Goal: Find specific page/section: Find specific page/section

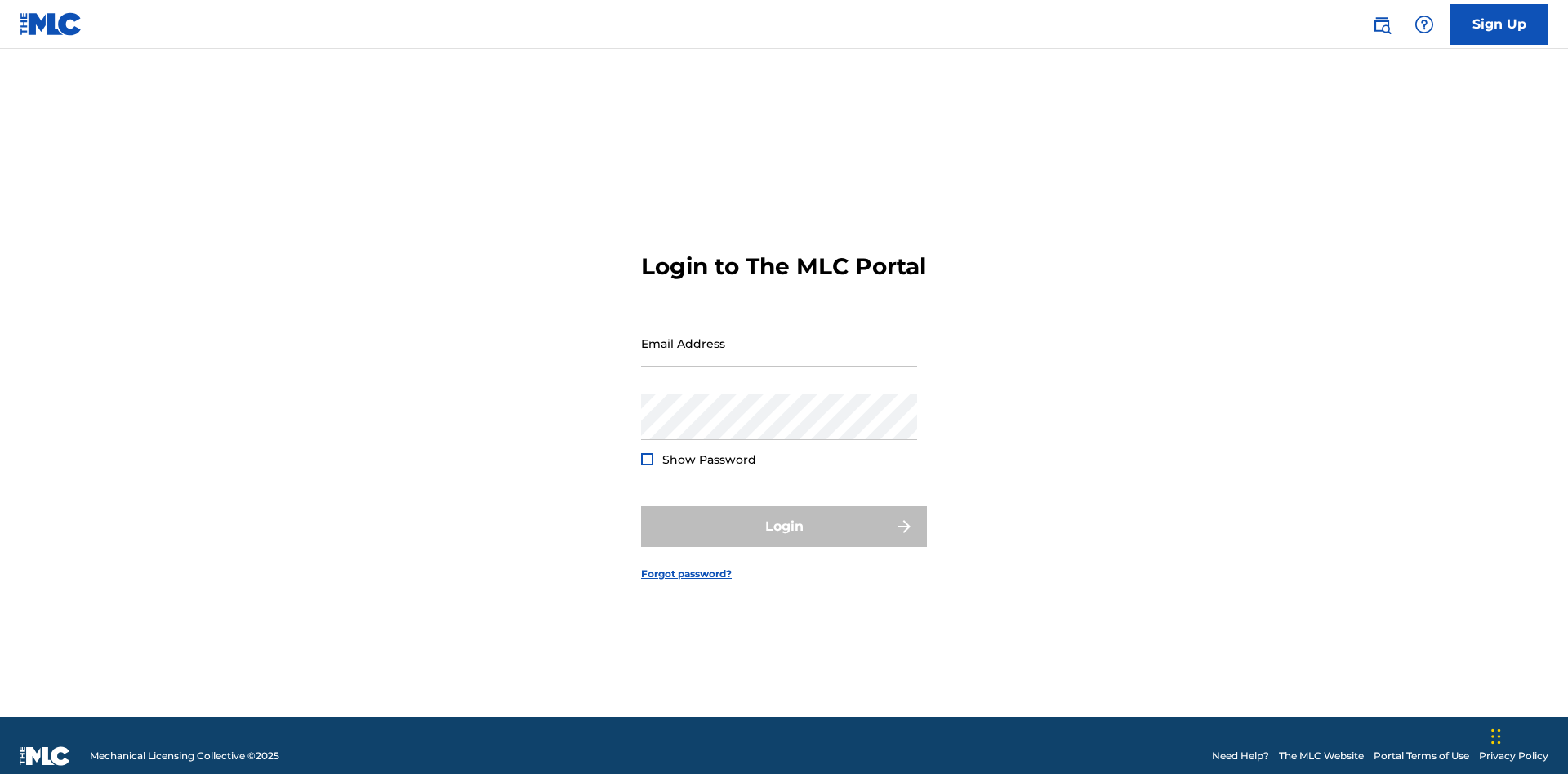
scroll to position [21, 0]
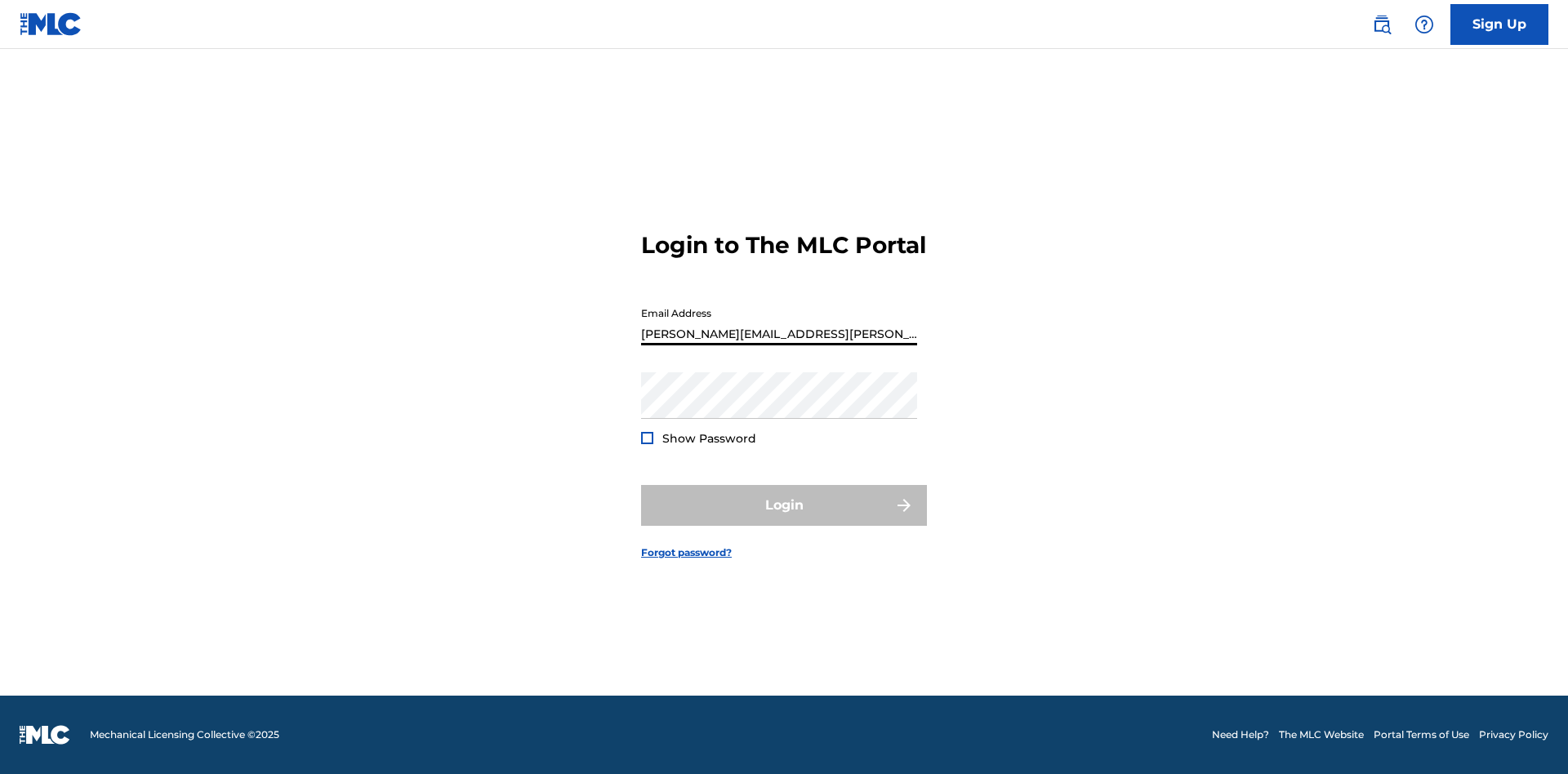
type input "[PERSON_NAME][EMAIL_ADDRESS][PERSON_NAME][DOMAIN_NAME]"
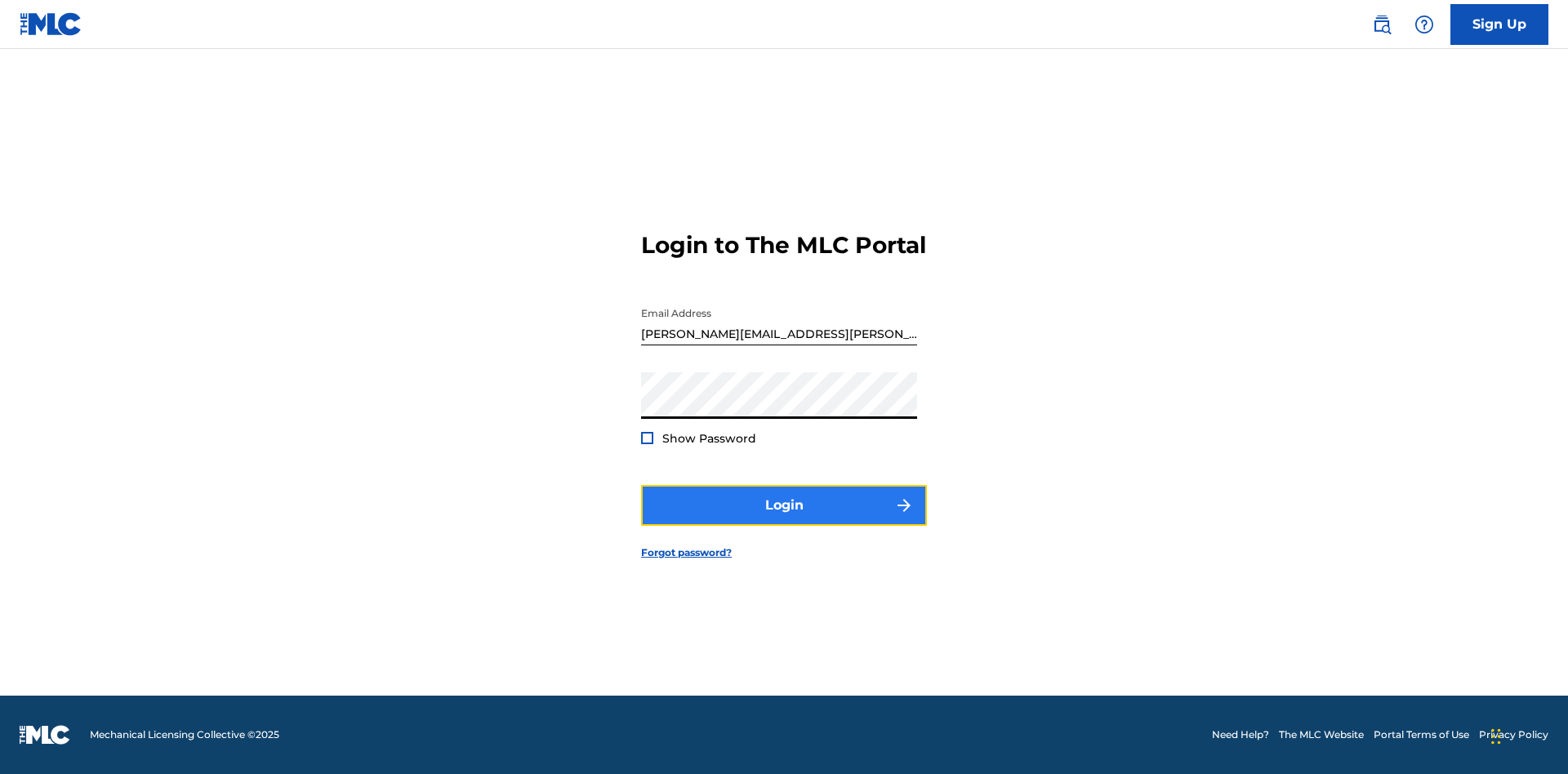
click at [784, 519] on button "Login" at bounding box center [784, 505] width 286 height 40
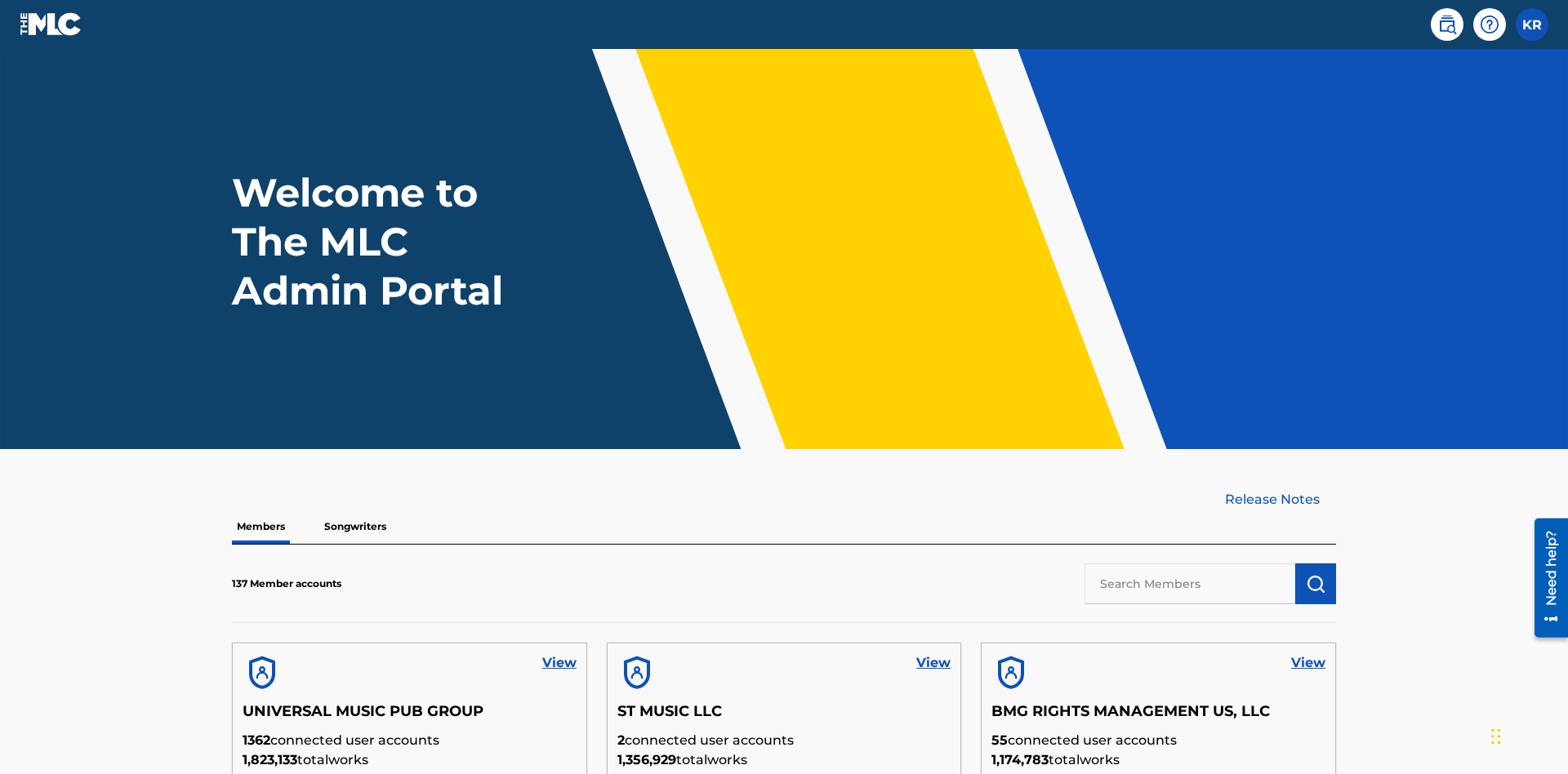
click at [1190, 563] on input "text" at bounding box center [1190, 583] width 211 height 40
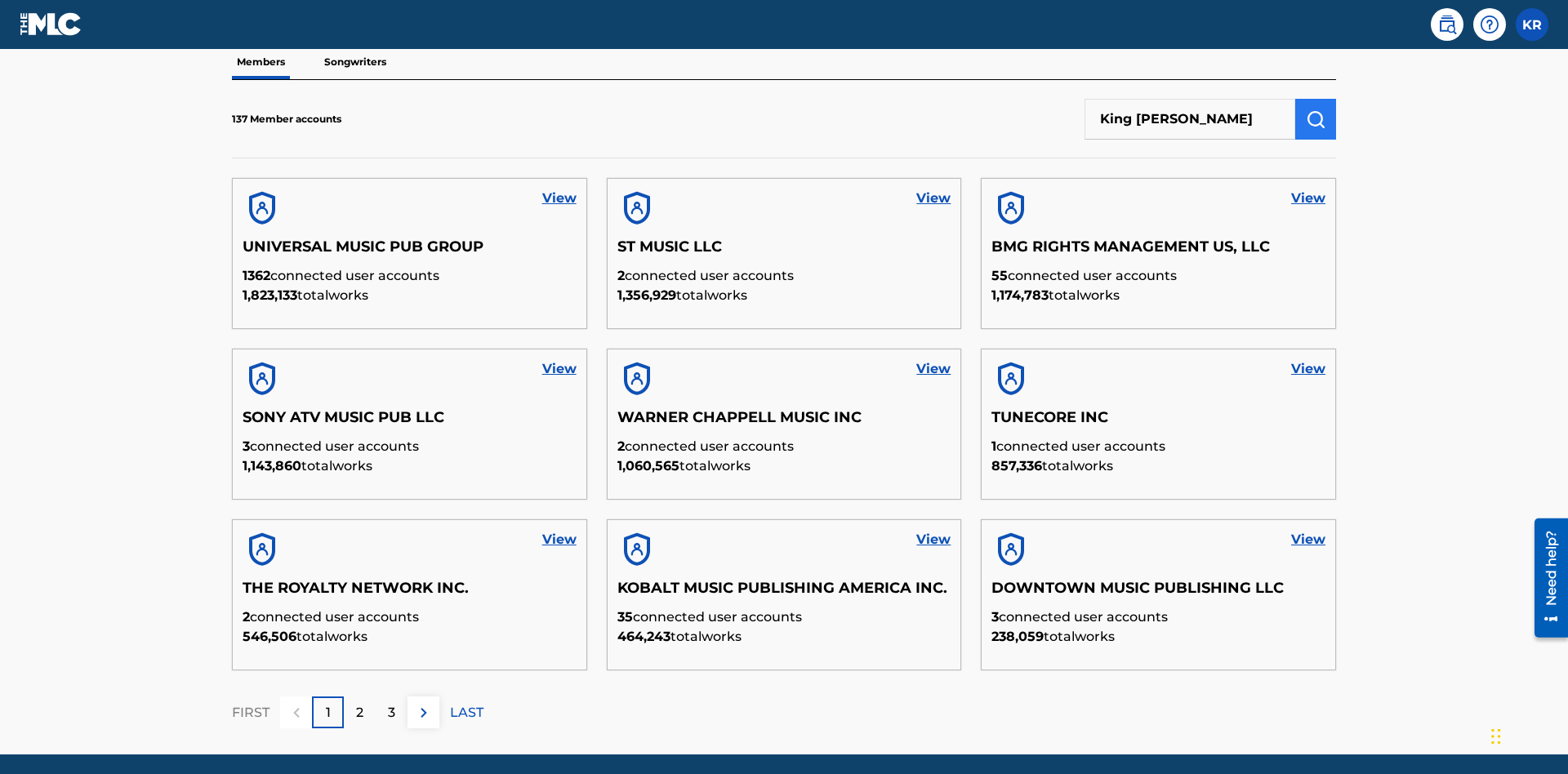
type input "King [PERSON_NAME]"
click at [1316, 110] on img "submit" at bounding box center [1315, 119] width 19 height 19
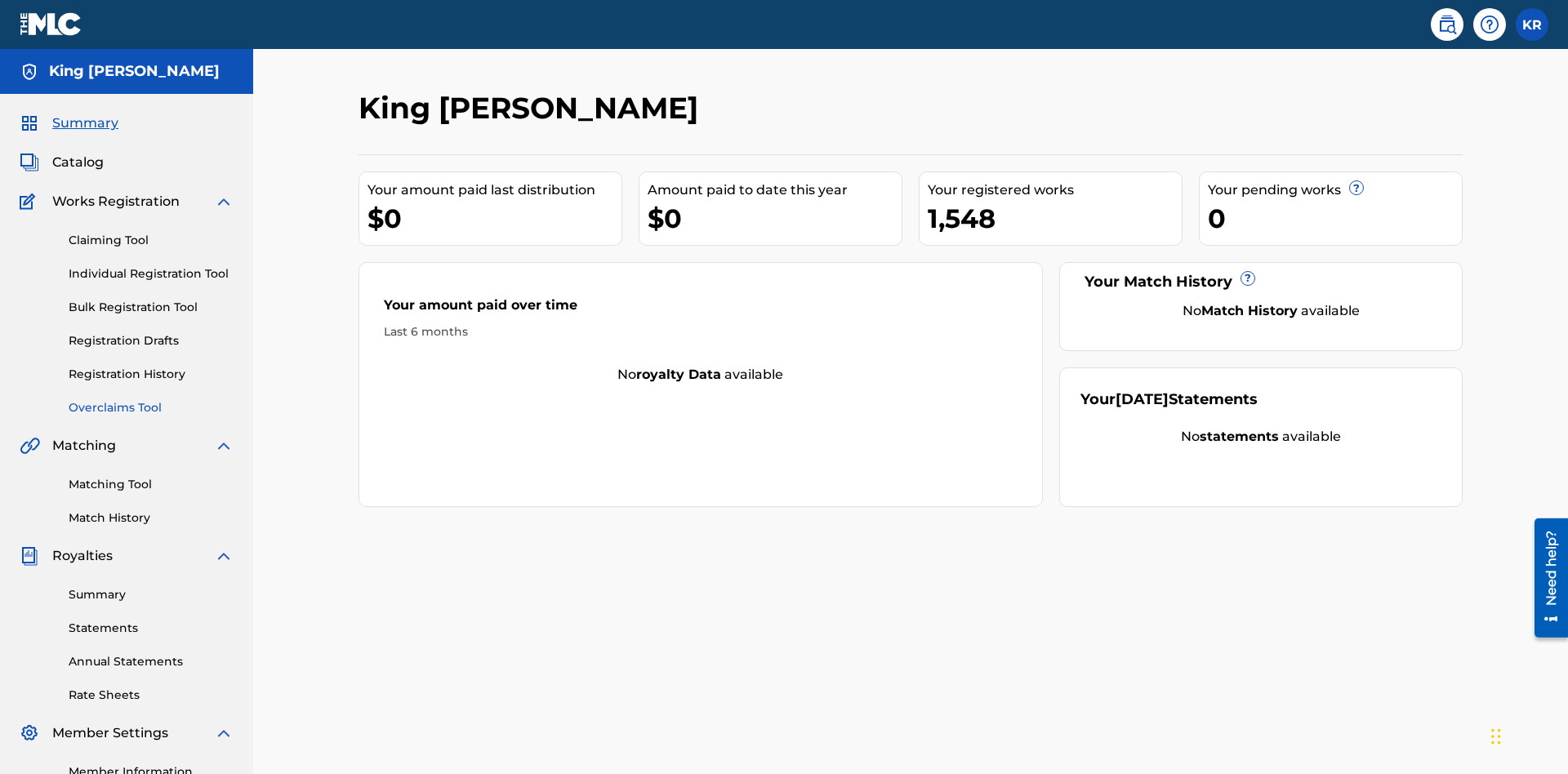
click at [151, 400] on link "Overclaims Tool" at bounding box center [151, 408] width 165 height 17
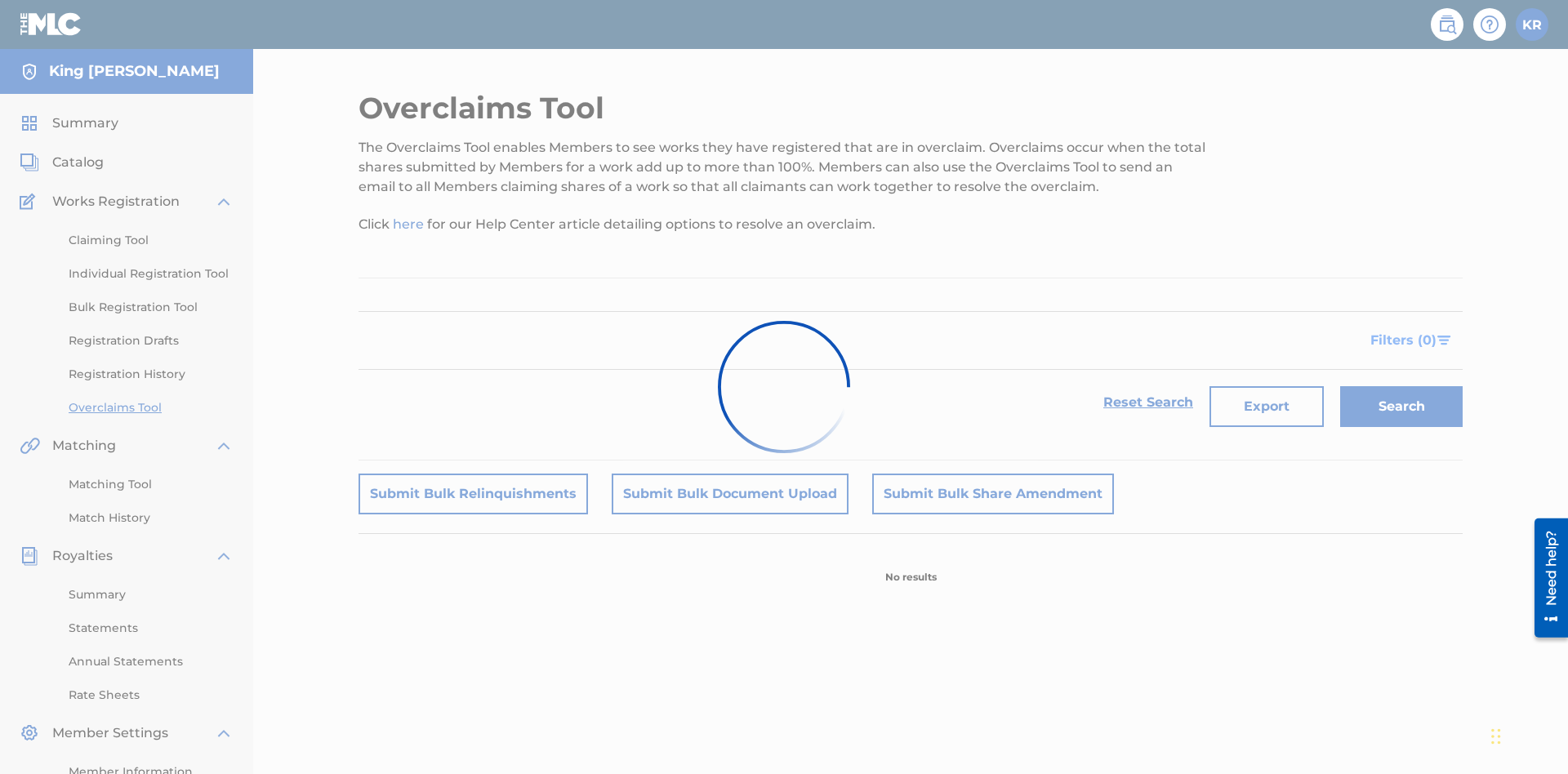
click at [1405, 331] on span "Filters ( 0 )" at bounding box center [1404, 340] width 66 height 19
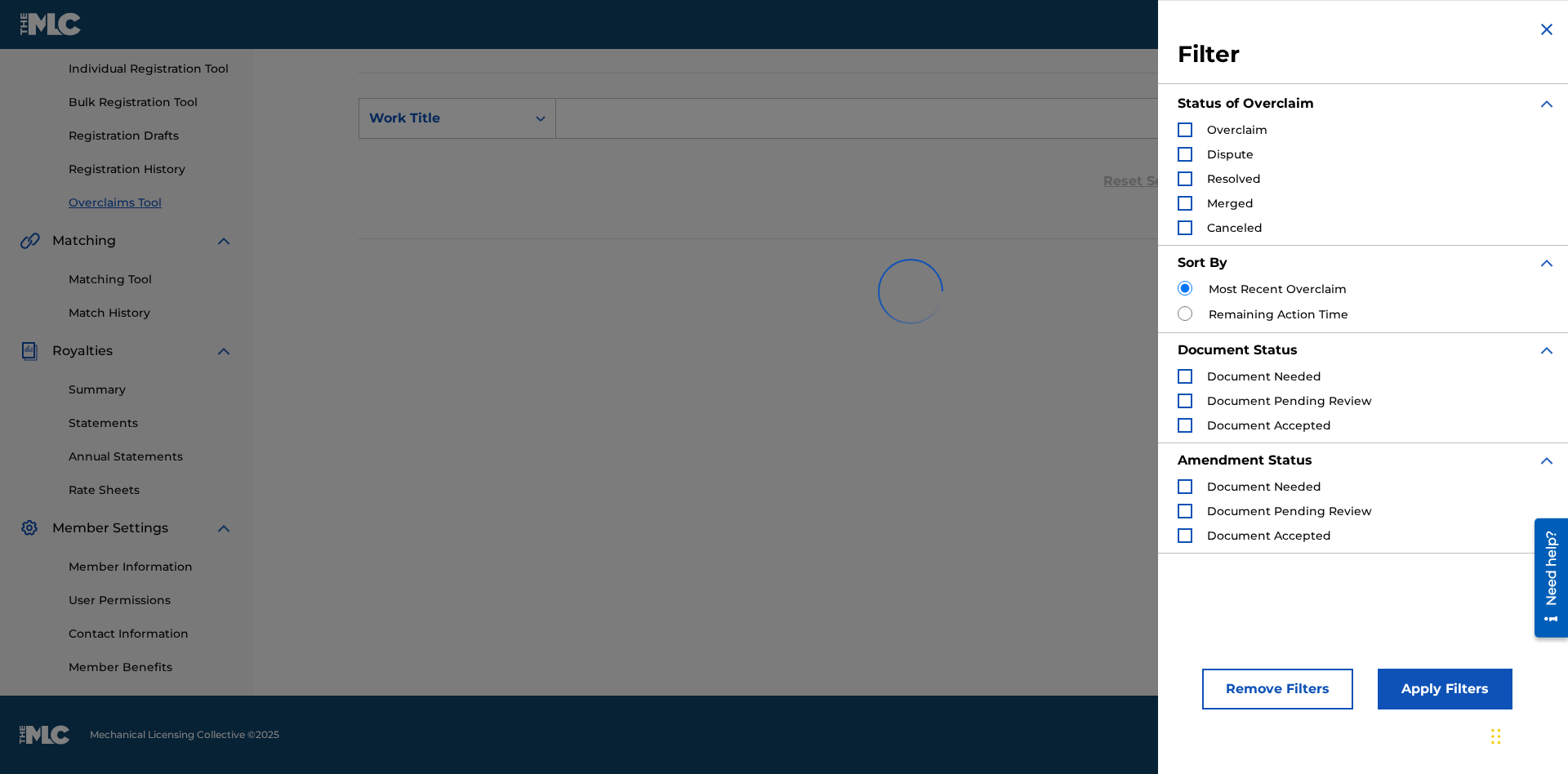
click at [1185, 130] on div "Search Form" at bounding box center [1184, 129] width 14 height 14
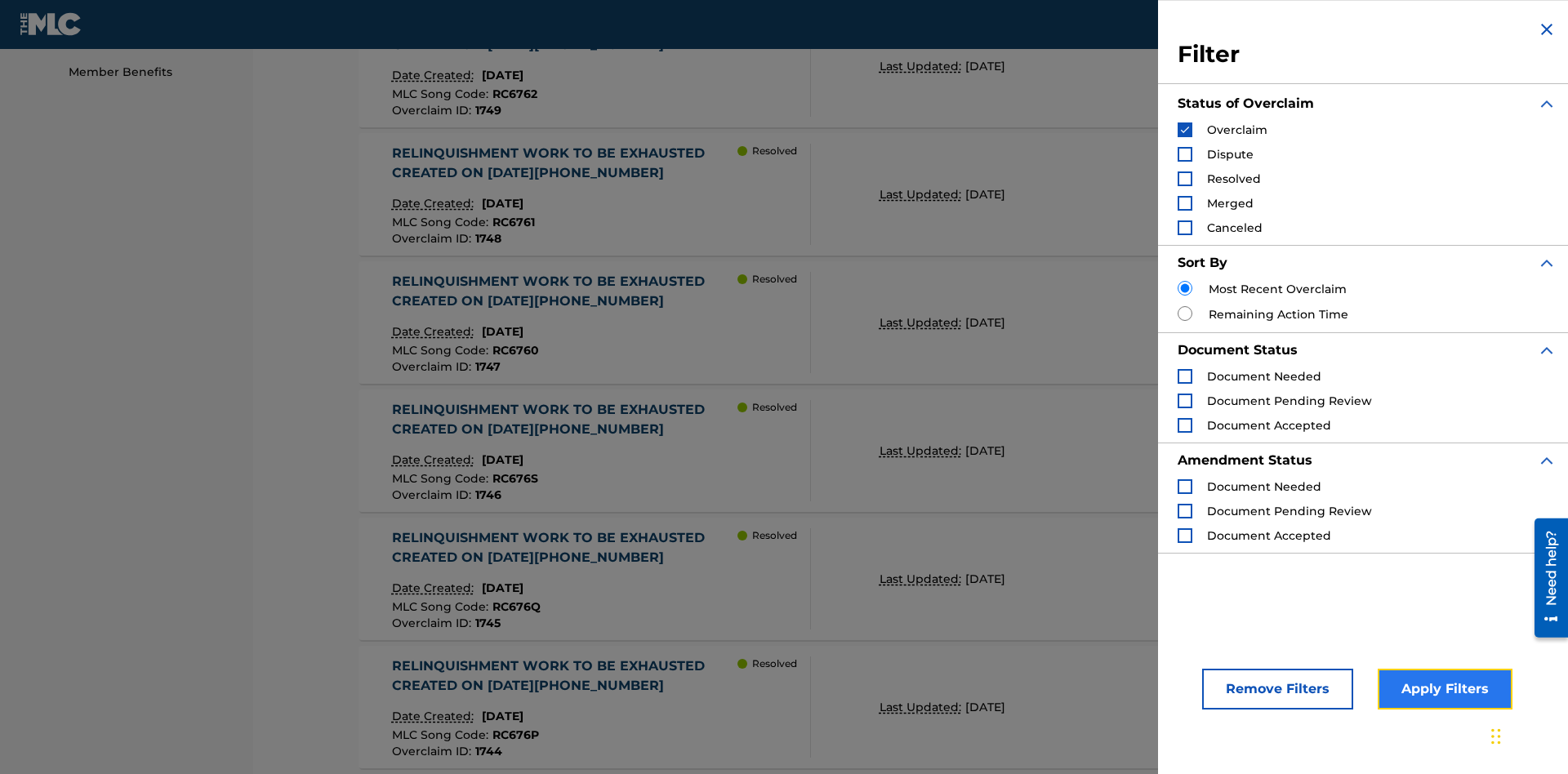
click at [1442, 689] on button "Apply Filters" at bounding box center [1446, 689] width 135 height 40
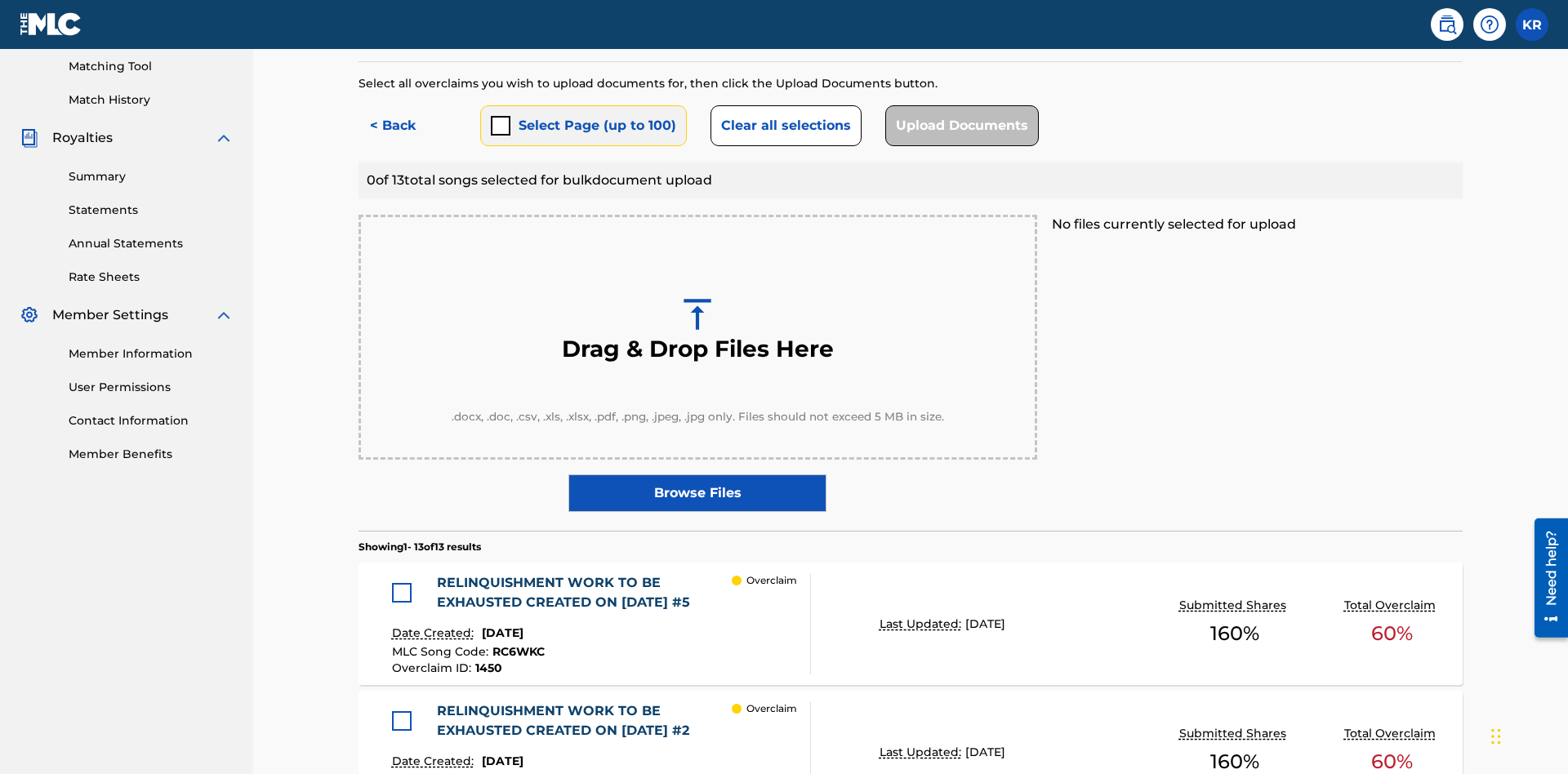
click at [582, 118] on button "Select Page (up to 100)" at bounding box center [583, 126] width 207 height 40
